Goal: Transaction & Acquisition: Purchase product/service

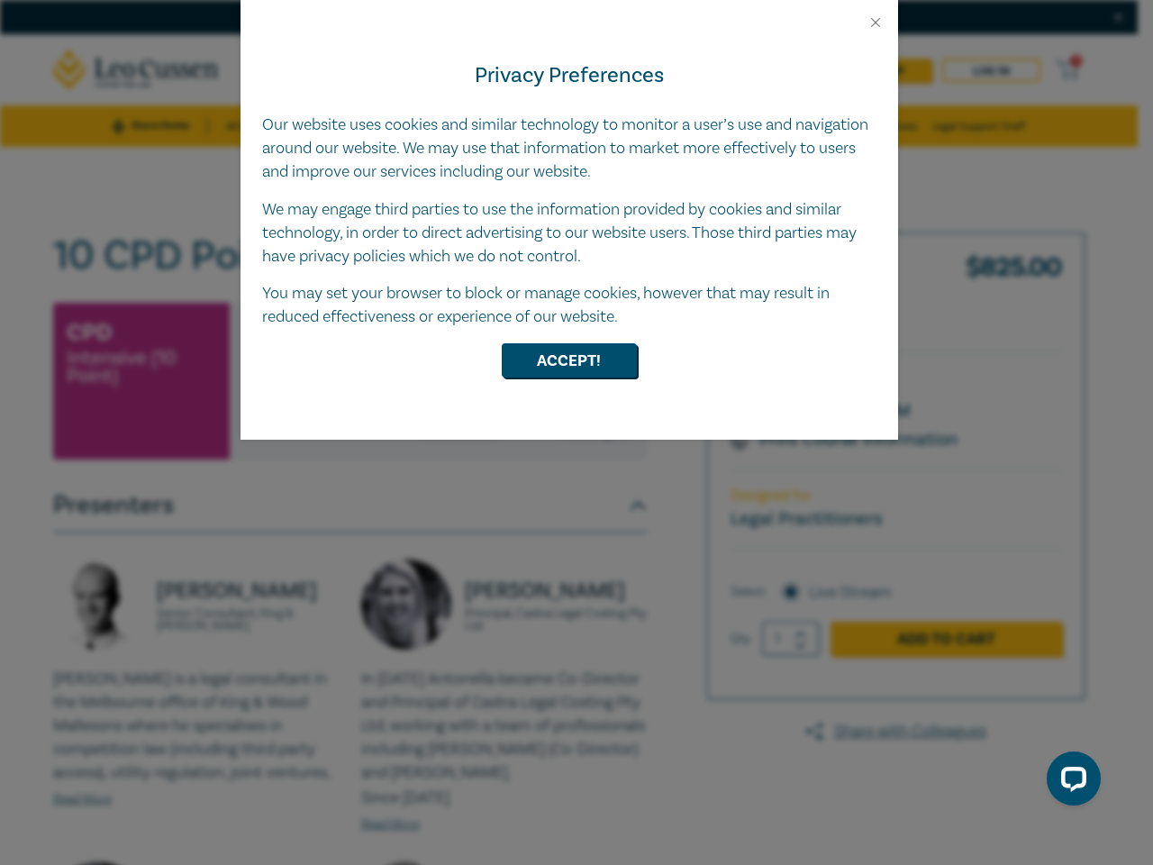
click at [577, 433] on div "Privacy Preferences Our website uses cookies and similar technology to monitor …" at bounding box center [570, 235] width 658 height 409
click at [876, 23] on button "Close" at bounding box center [876, 22] width 16 height 16
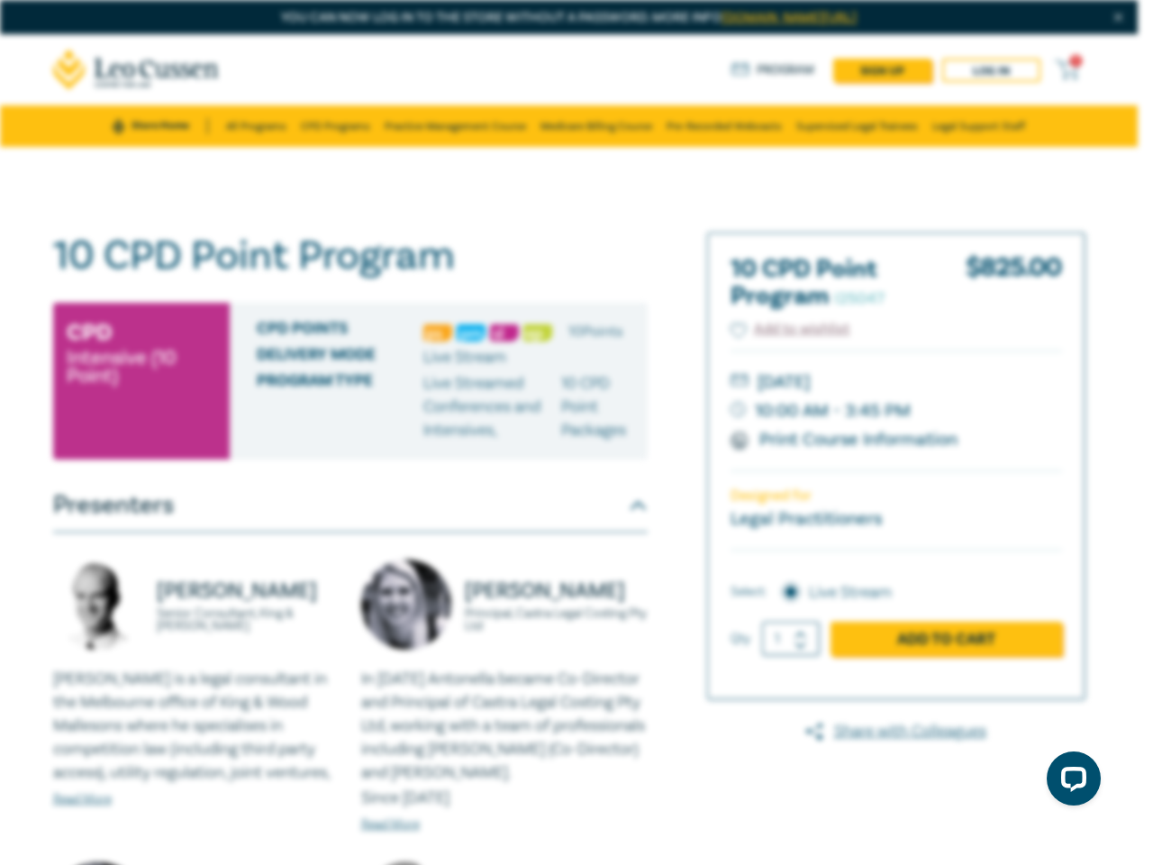
click at [570, 360] on div "Delivery Mode Live Stream" at bounding box center [446, 357] width 378 height 23
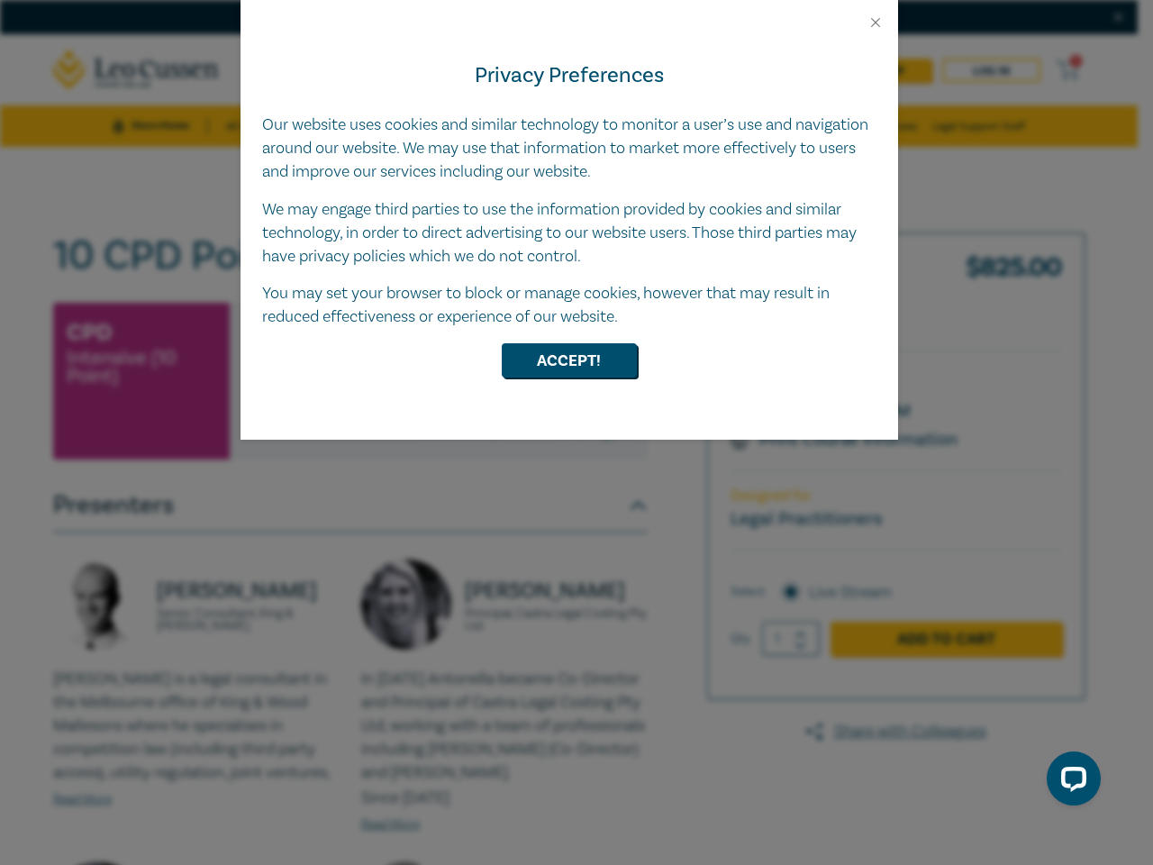
click at [577, 433] on div "Privacy Preferences Our website uses cookies and similar technology to monitor …" at bounding box center [570, 235] width 658 height 409
click at [876, 23] on button "Close" at bounding box center [876, 22] width 16 height 16
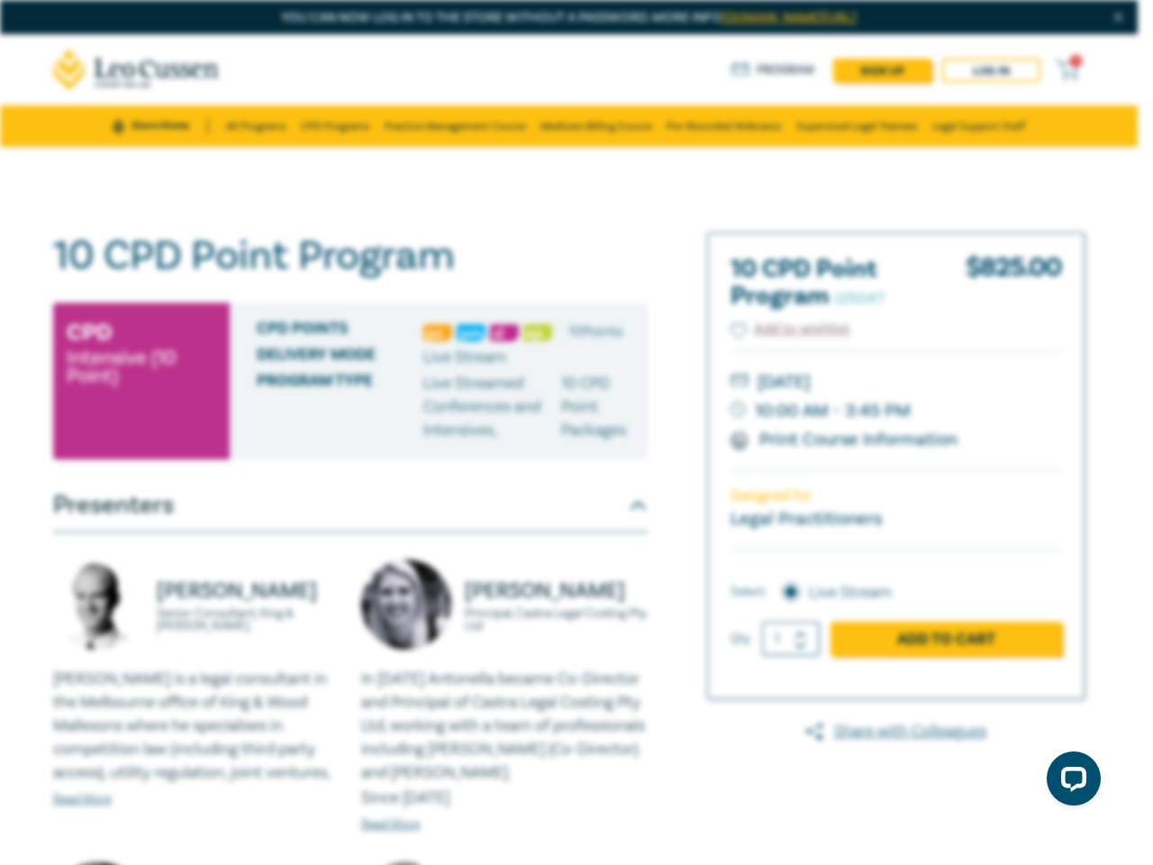
click at [570, 360] on div "Delivery Mode Live Stream" at bounding box center [446, 357] width 378 height 23
